Goal: Task Accomplishment & Management: Manage account settings

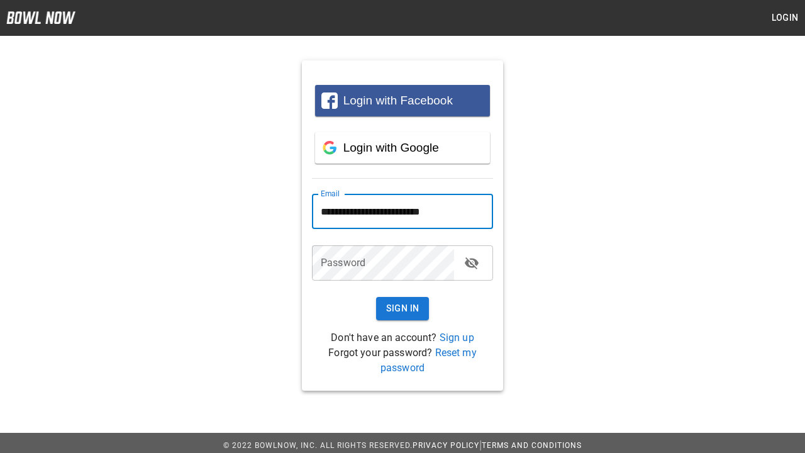
type input "**********"
click at [403, 308] on button "Sign In" at bounding box center [402, 308] width 53 height 23
